Goal: Find specific page/section: Find specific page/section

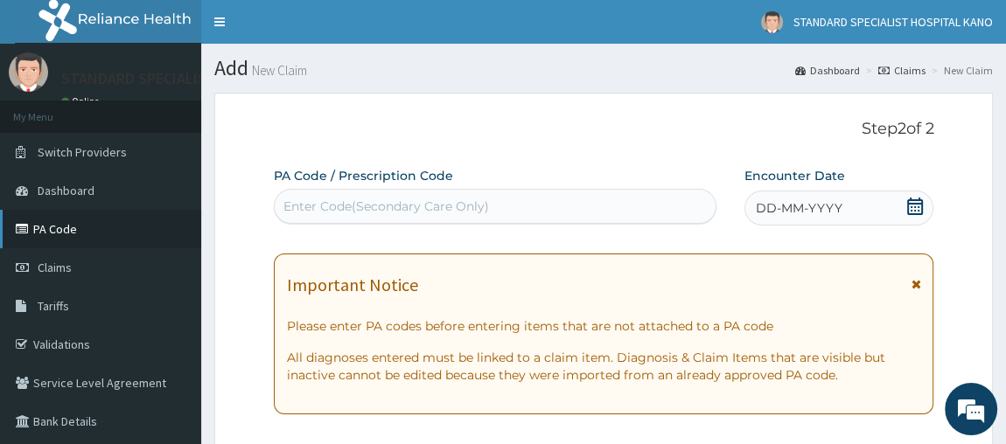
click at [59, 240] on link "PA Code" at bounding box center [100, 229] width 201 height 38
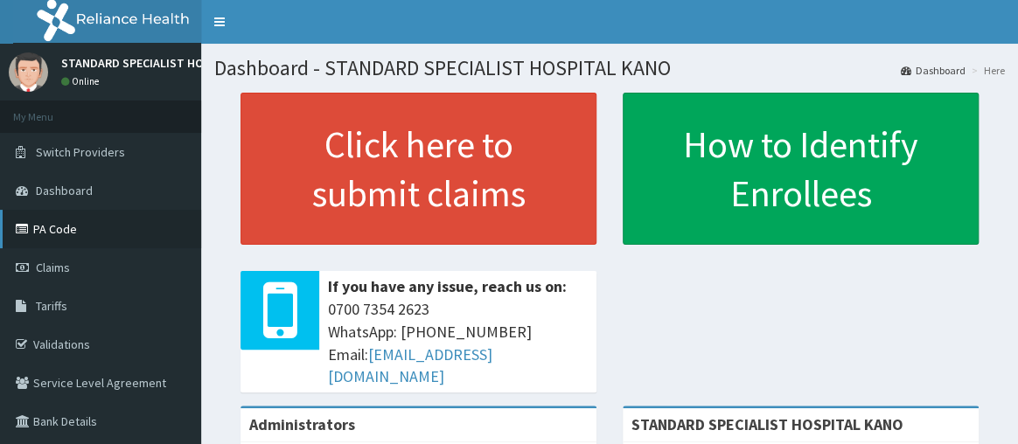
click at [61, 220] on link "PA Code" at bounding box center [100, 229] width 201 height 38
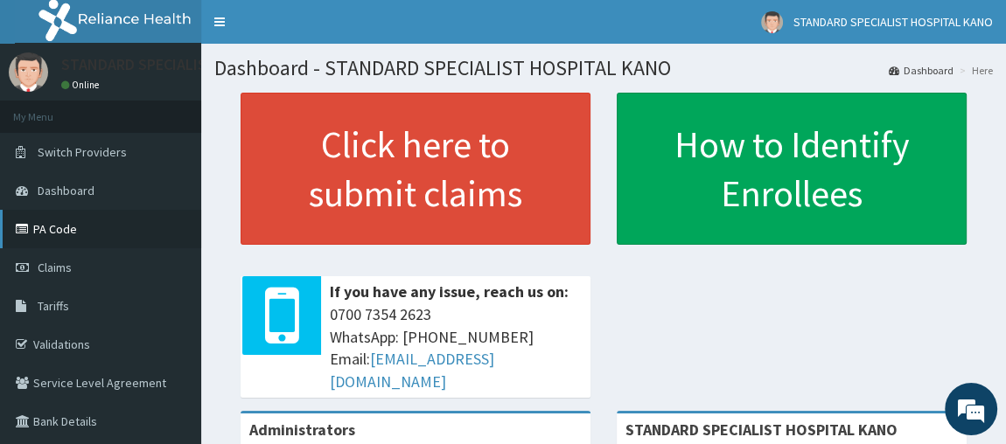
click at [63, 223] on link "PA Code" at bounding box center [100, 229] width 201 height 38
click at [32, 225] on icon at bounding box center [24, 229] width 17 height 12
